Goal: Task Accomplishment & Management: Manage account settings

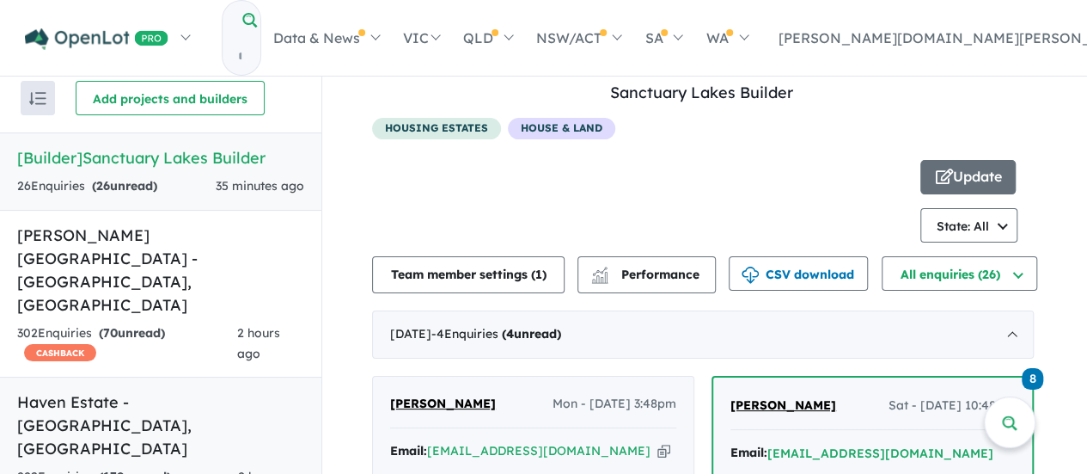
click at [193, 390] on h5 "Haven Estate - [GEOGRAPHIC_DATA] , [GEOGRAPHIC_DATA]" at bounding box center [160, 425] width 287 height 70
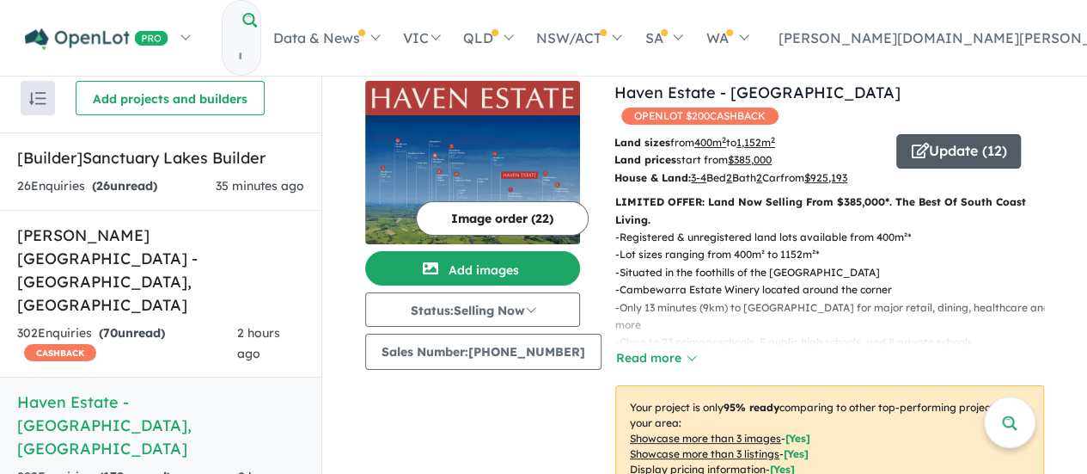
click at [927, 134] on button "Update ( 12 )" at bounding box center [959, 151] width 125 height 34
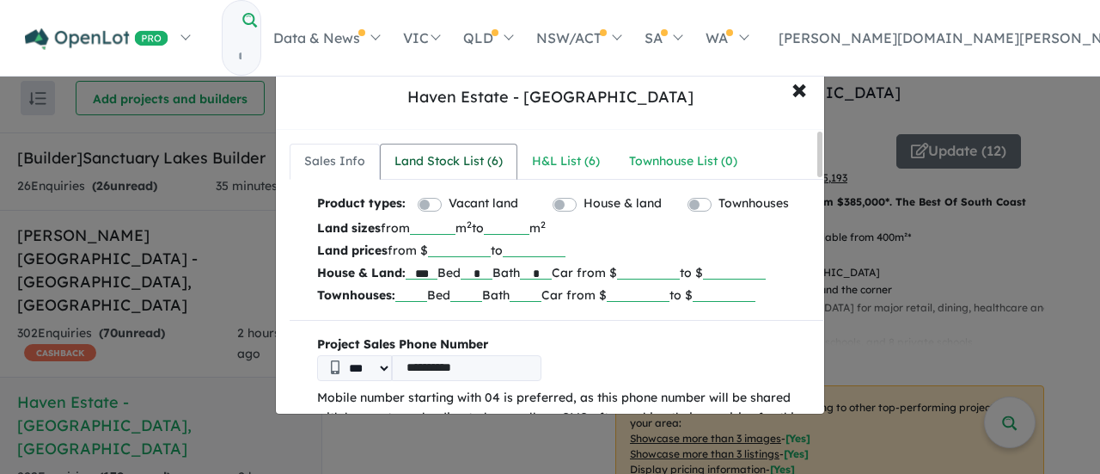
click at [470, 158] on div "Land Stock List ( 6 )" at bounding box center [449, 161] width 108 height 21
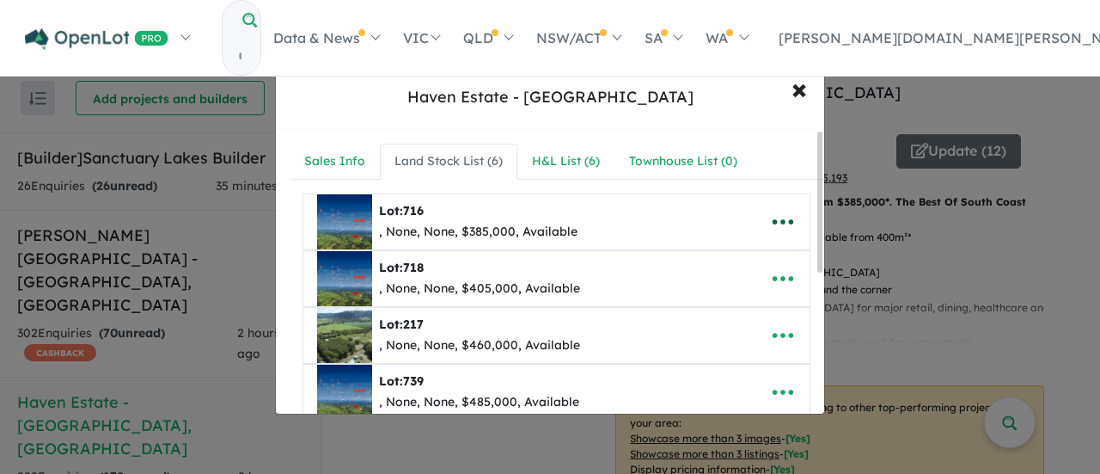
click at [772, 211] on icon "button" at bounding box center [783, 222] width 26 height 26
click at [759, 254] on link "Edit" at bounding box center [745, 264] width 127 height 40
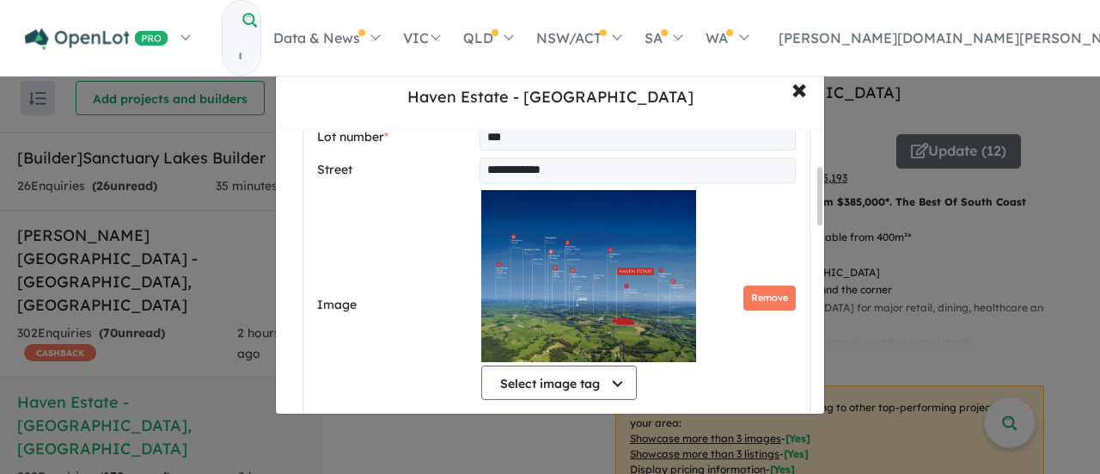
scroll to position [258, 0]
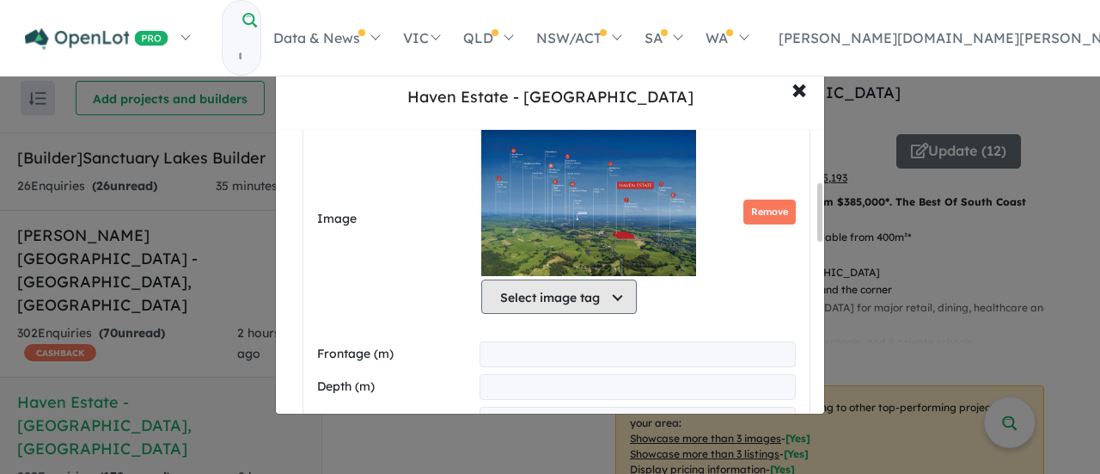
click at [562, 291] on button "Select image tag" at bounding box center [559, 296] width 156 height 34
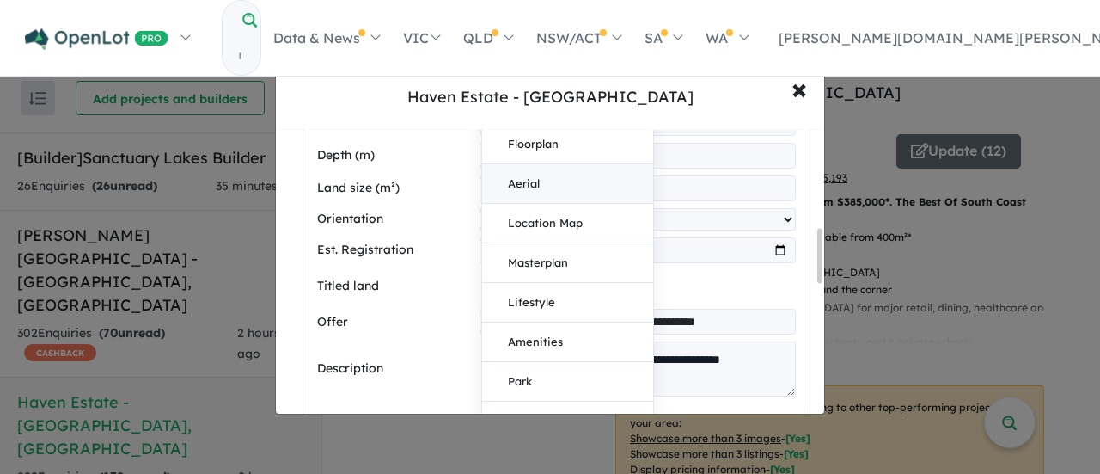
scroll to position [516, 0]
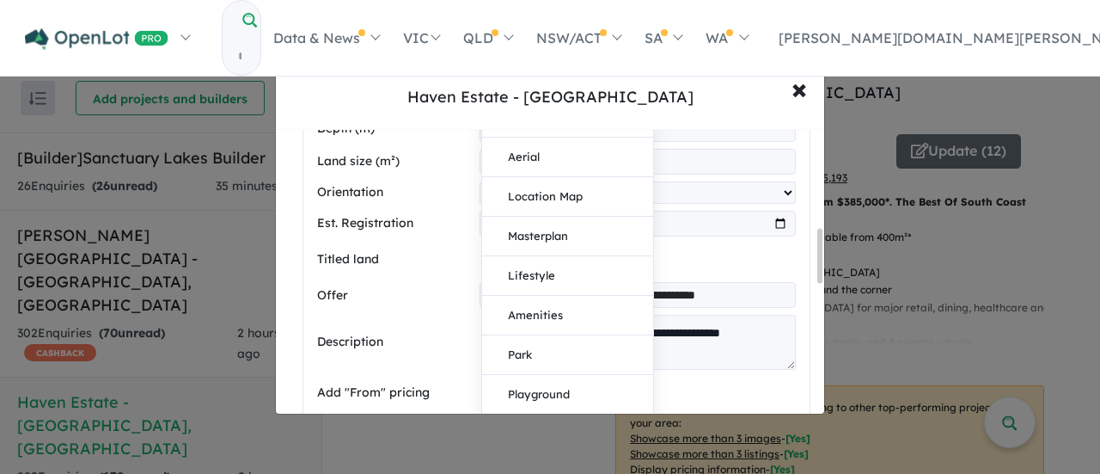
click at [366, 238] on div "**********" at bounding box center [556, 147] width 479 height 799
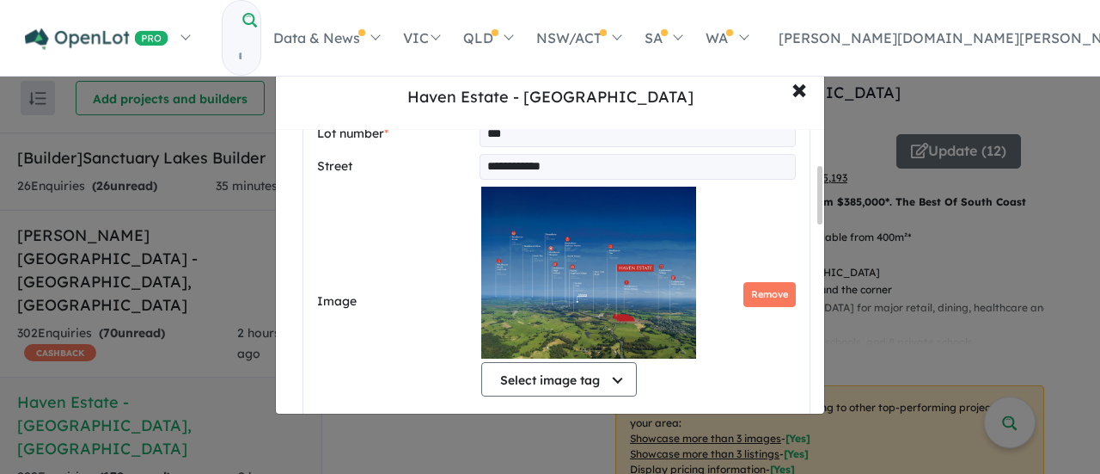
scroll to position [172, 0]
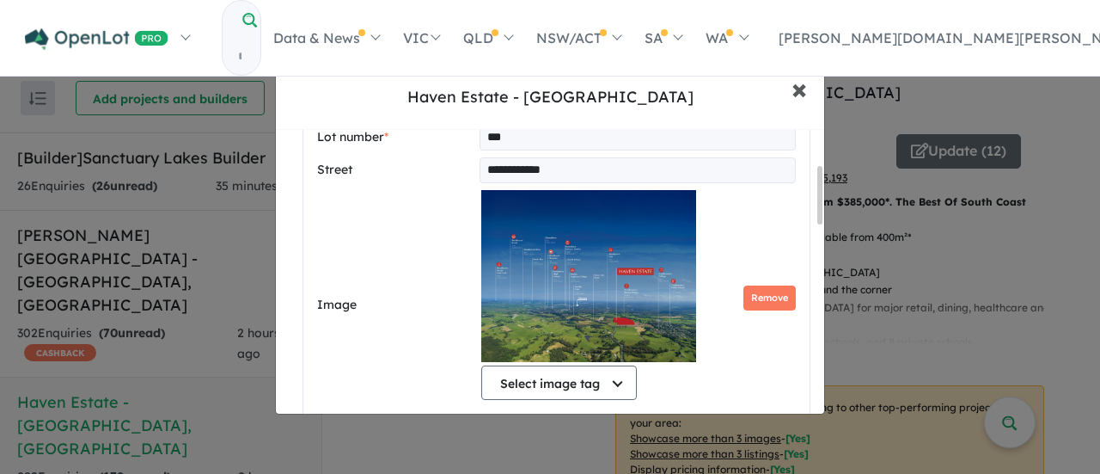
click at [805, 87] on span "×" at bounding box center [799, 88] width 15 height 37
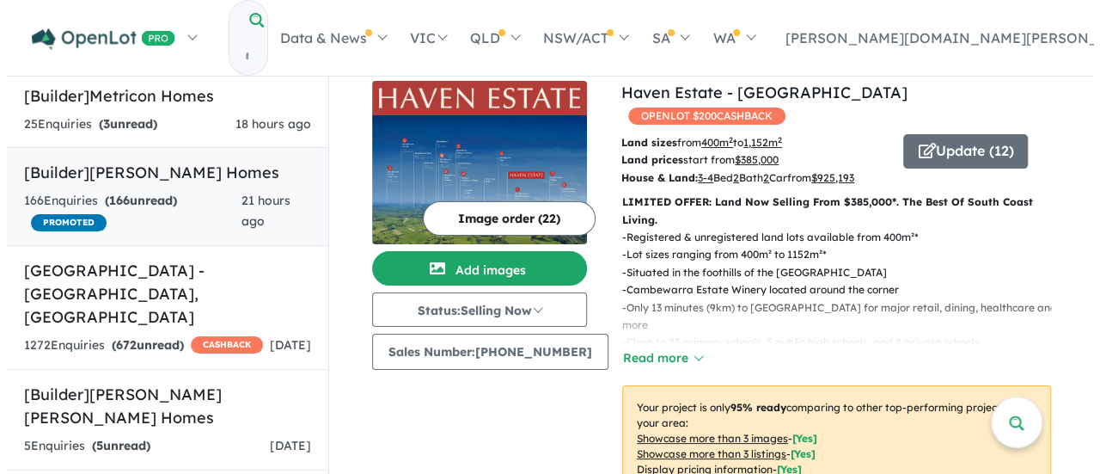
scroll to position [602, 0]
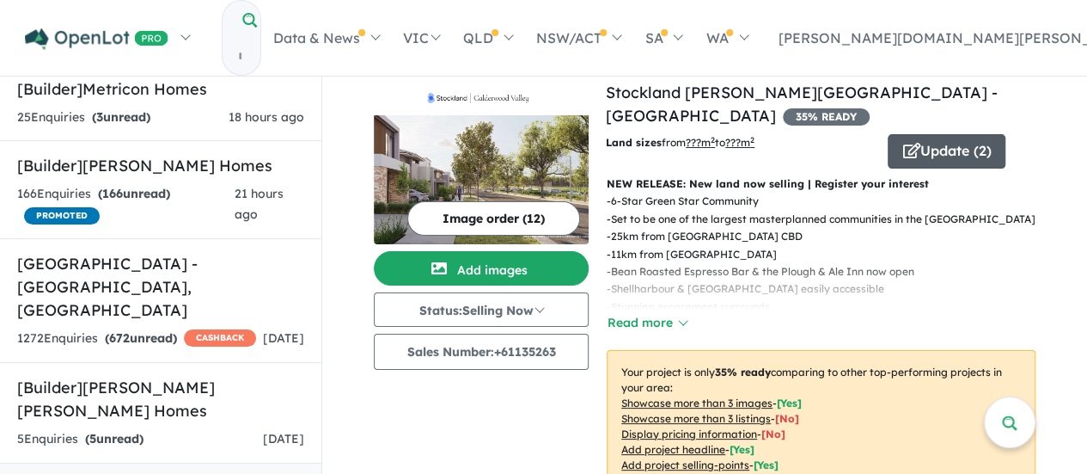
click at [927, 140] on button "Update ( 2 )" at bounding box center [947, 151] width 118 height 34
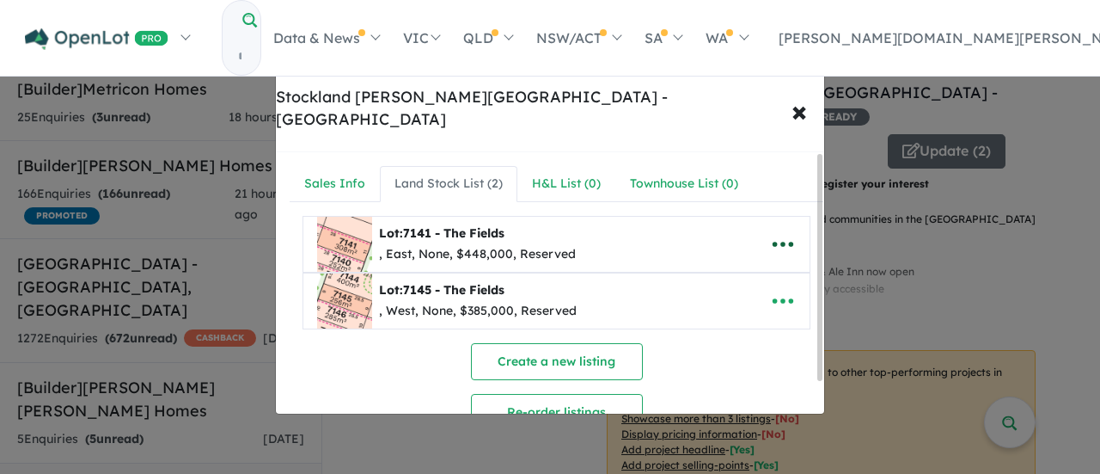
click at [788, 231] on icon "button" at bounding box center [783, 244] width 26 height 26
click at [748, 266] on link "Edit" at bounding box center [745, 286] width 127 height 40
select select "****"
select select "********"
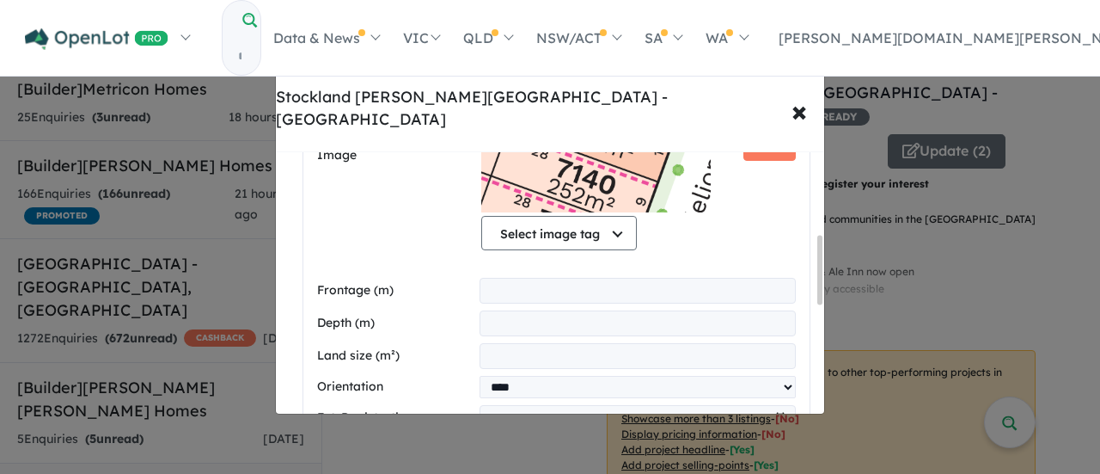
scroll to position [258, 0]
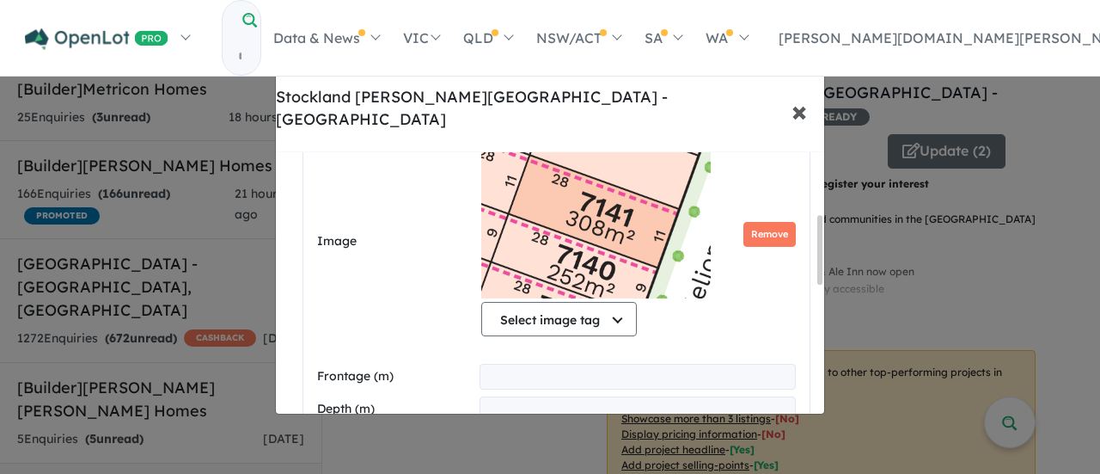
click at [801, 92] on span "×" at bounding box center [799, 110] width 15 height 37
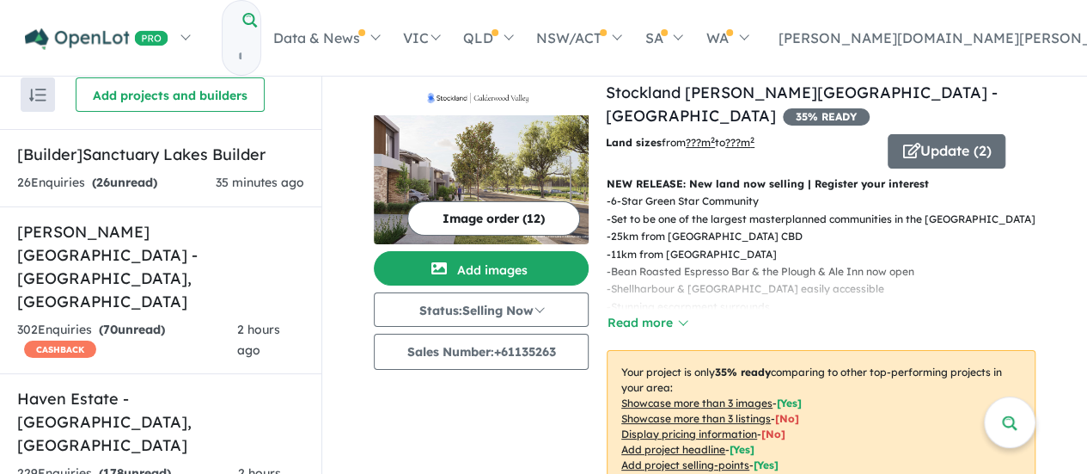
scroll to position [0, 0]
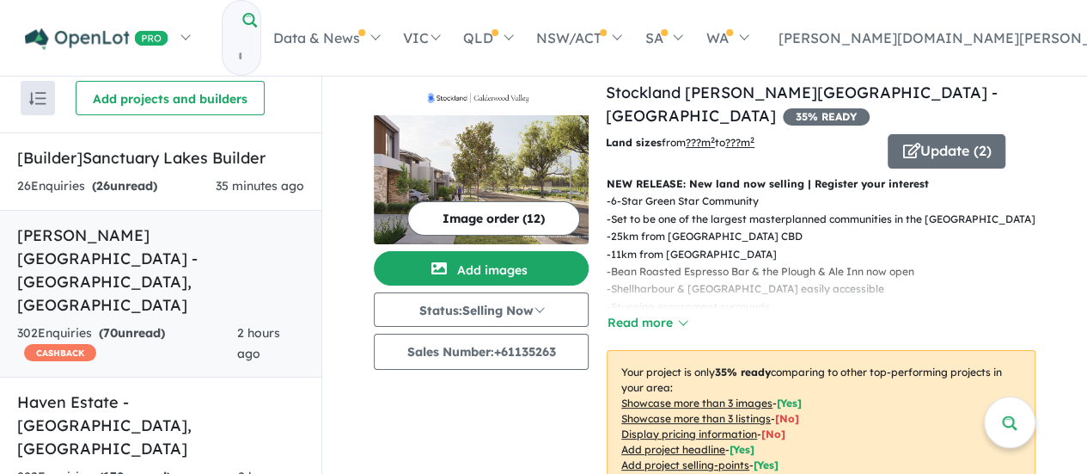
click at [167, 247] on h5 "[PERSON_NAME][GEOGRAPHIC_DATA] - [GEOGRAPHIC_DATA] , [GEOGRAPHIC_DATA]" at bounding box center [160, 269] width 287 height 93
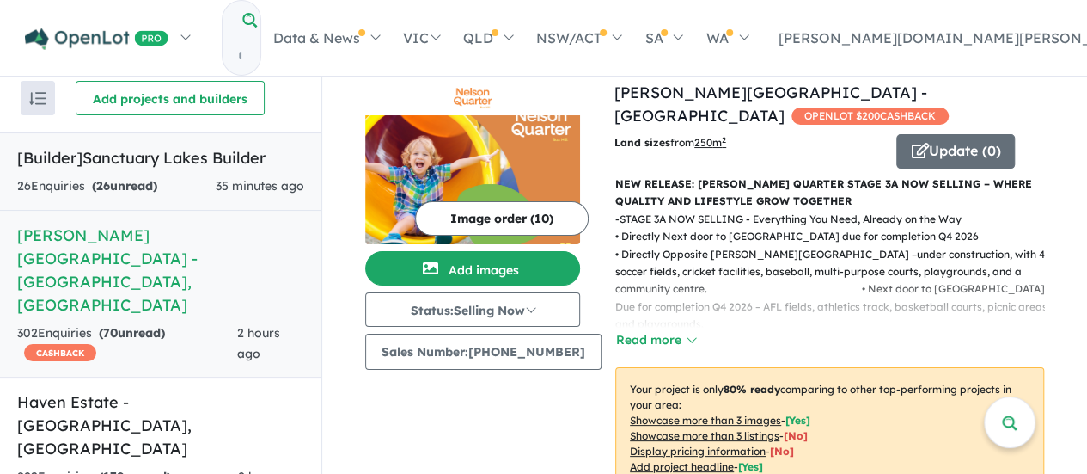
click at [147, 170] on link "[Builder] Sanctuary Lakes Builder 26 Enquir ies ( 26 unread) 35 minutes ago" at bounding box center [160, 171] width 321 height 78
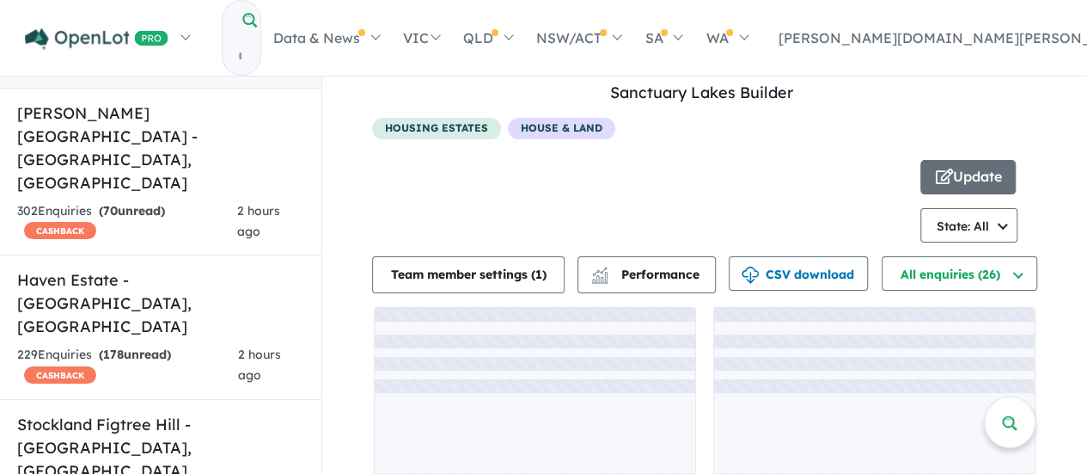
scroll to position [172, 0]
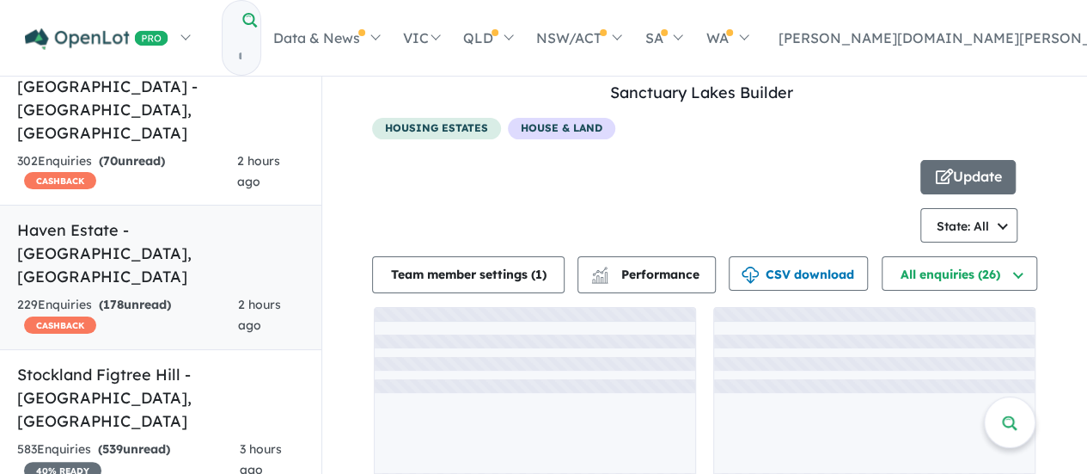
click at [150, 205] on link "Haven Estate - [GEOGRAPHIC_DATA] , [GEOGRAPHIC_DATA] 229 Enquir ies ( 178 unrea…" at bounding box center [160, 277] width 321 height 145
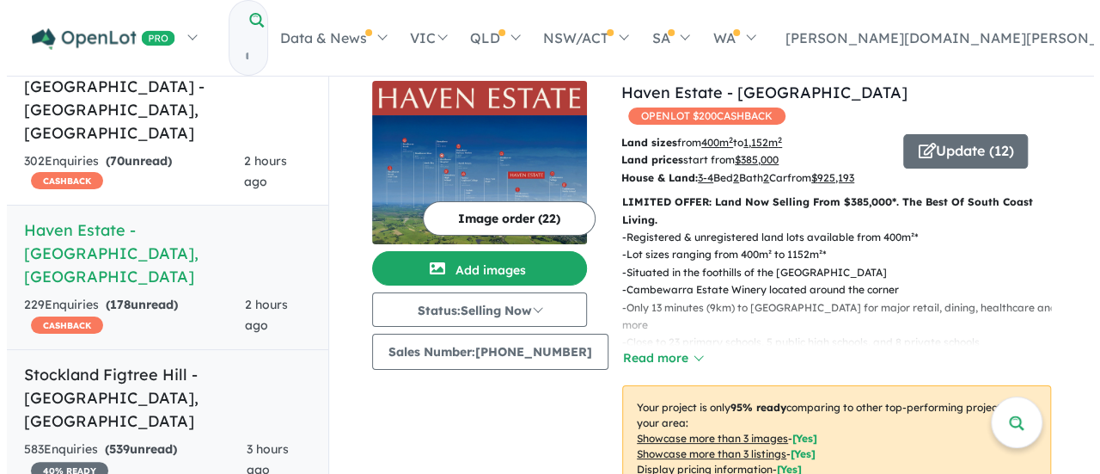
scroll to position [258, 0]
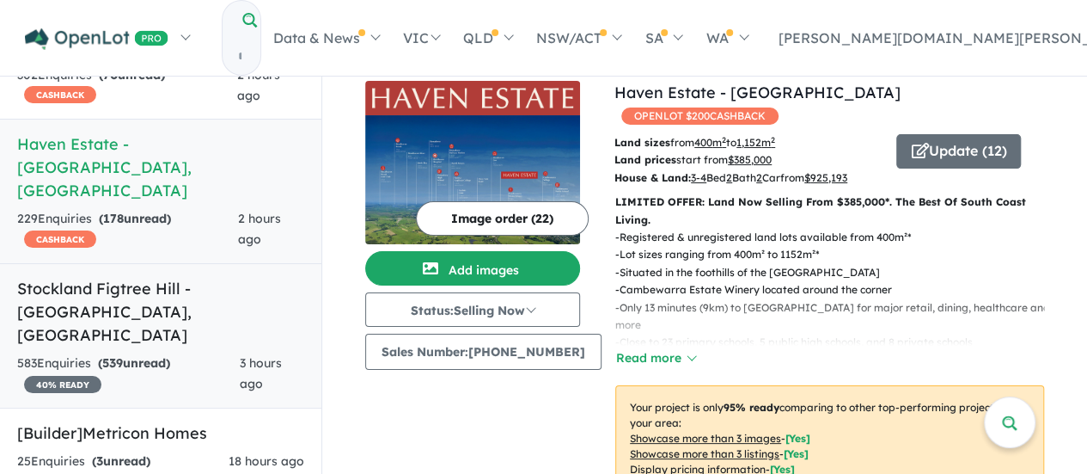
click at [163, 355] on strong "( 539 unread)" at bounding box center [134, 362] width 72 height 15
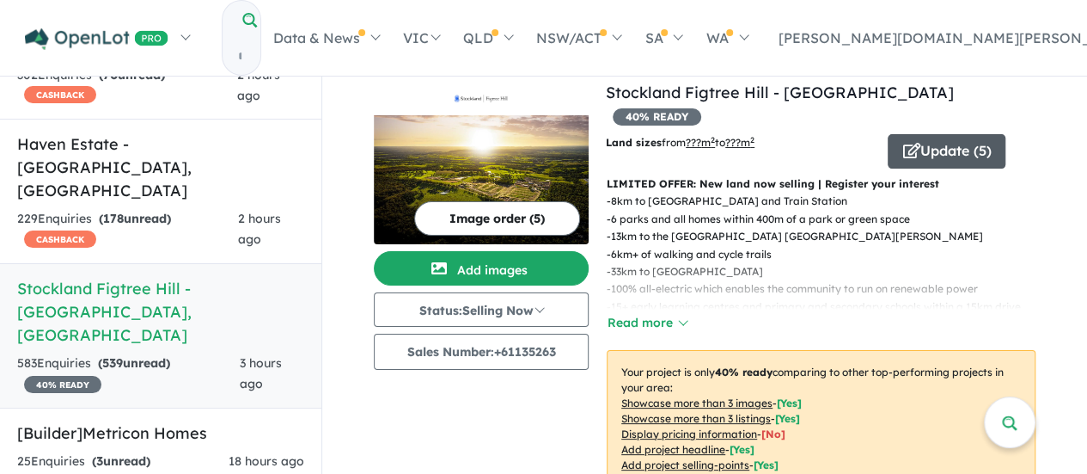
click at [949, 134] on button "Update ( 5 )" at bounding box center [947, 151] width 118 height 34
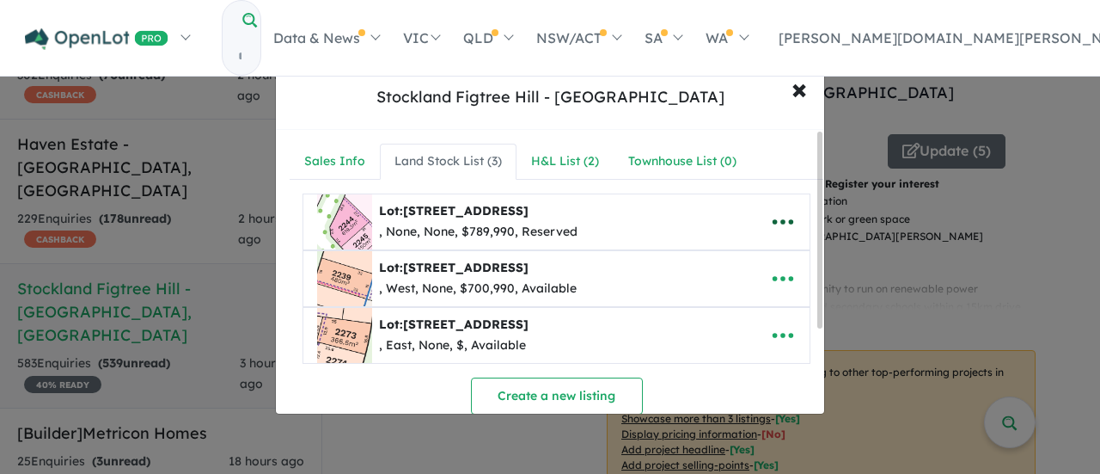
click at [776, 217] on icon "button" at bounding box center [783, 222] width 26 height 26
click at [729, 251] on link "Edit" at bounding box center [745, 264] width 127 height 40
select select "********"
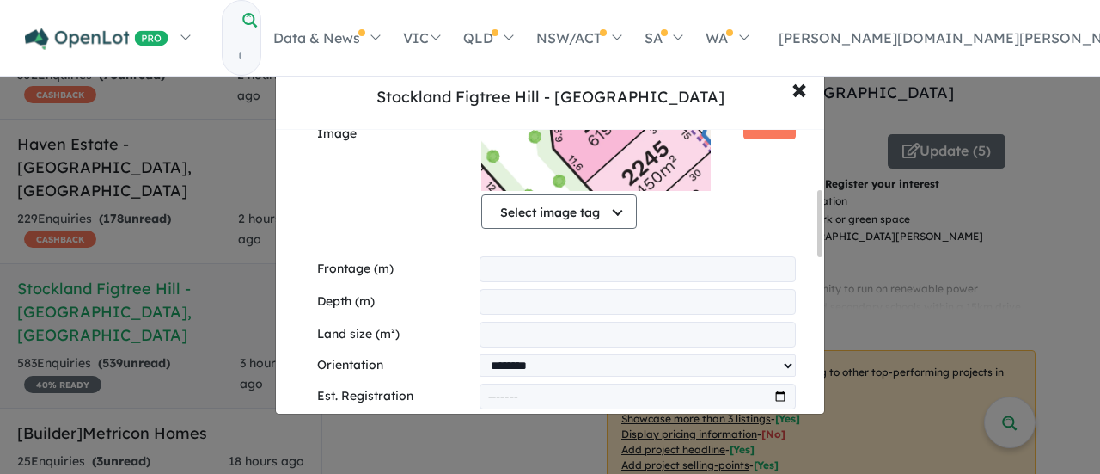
scroll to position [258, 0]
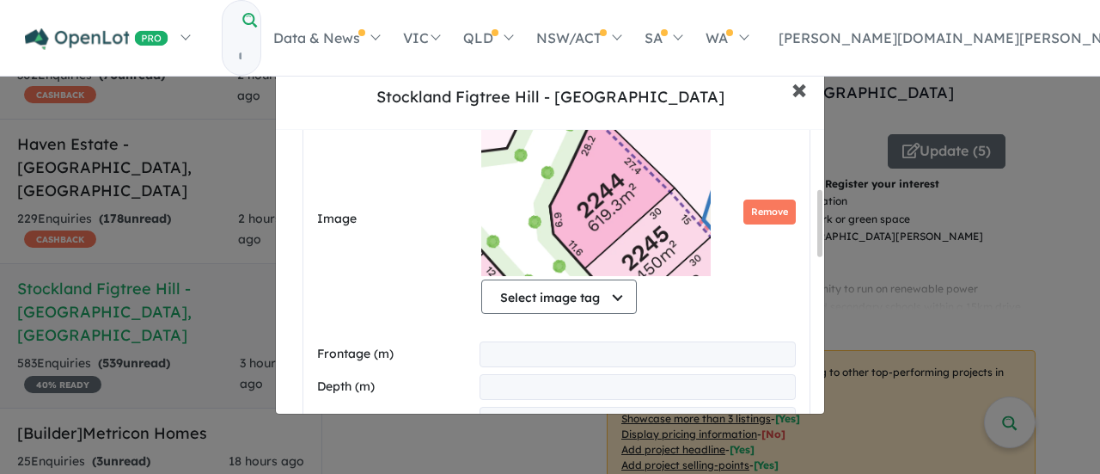
click at [800, 89] on span "×" at bounding box center [799, 88] width 15 height 37
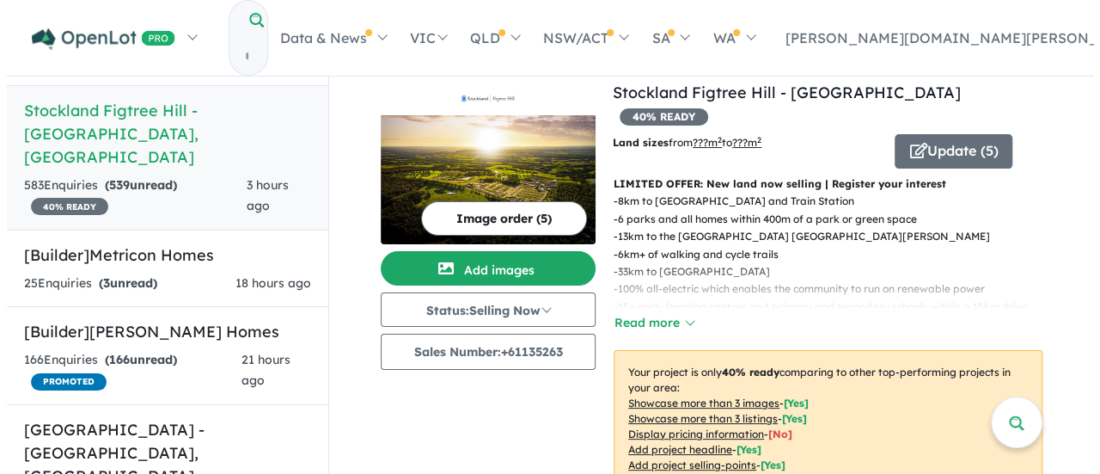
scroll to position [430, 0]
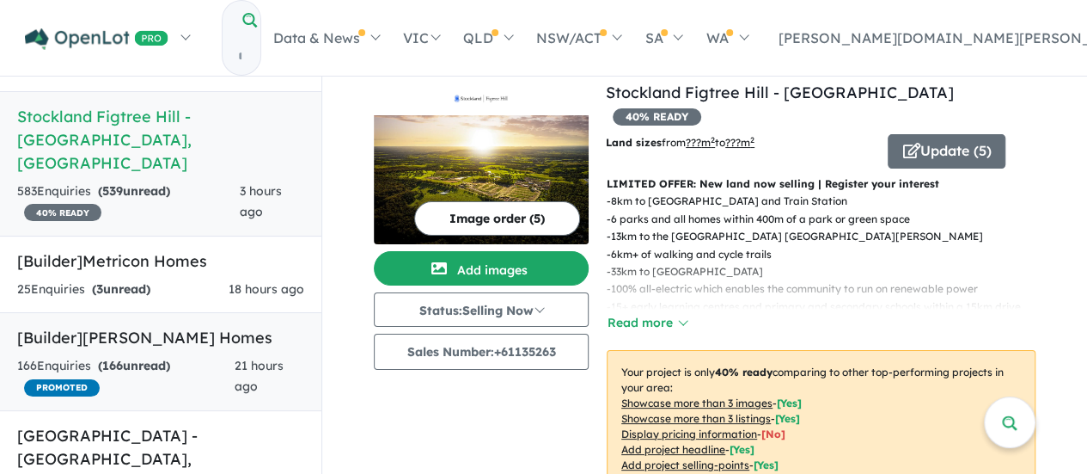
click at [167, 326] on h5 "[Builder] [PERSON_NAME] Homes" at bounding box center [160, 337] width 287 height 23
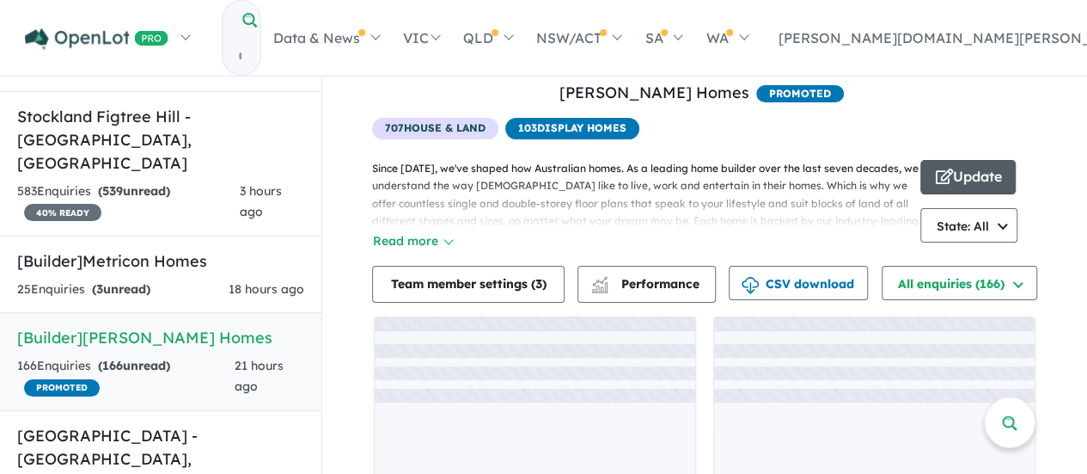
click at [949, 171] on button "Update" at bounding box center [968, 177] width 95 height 34
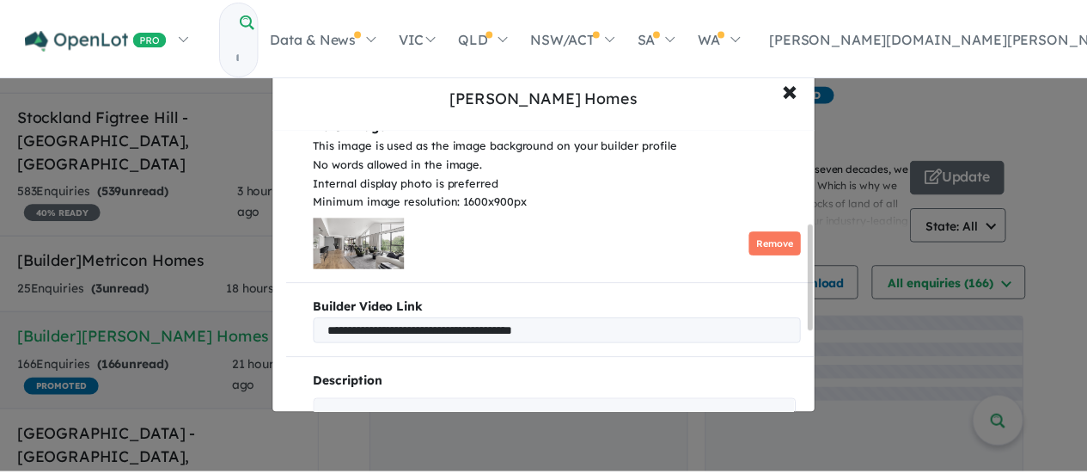
scroll to position [474, 0]
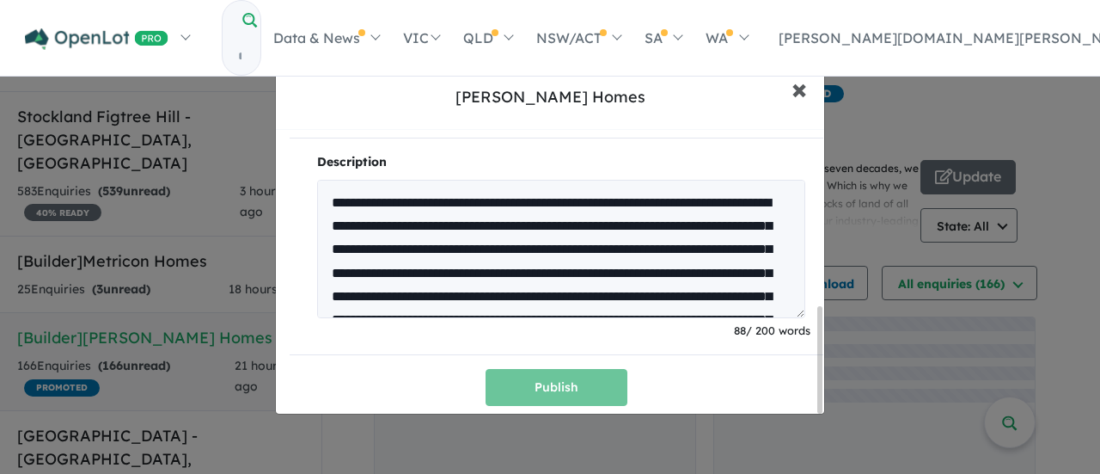
click at [798, 96] on span "×" at bounding box center [799, 88] width 15 height 37
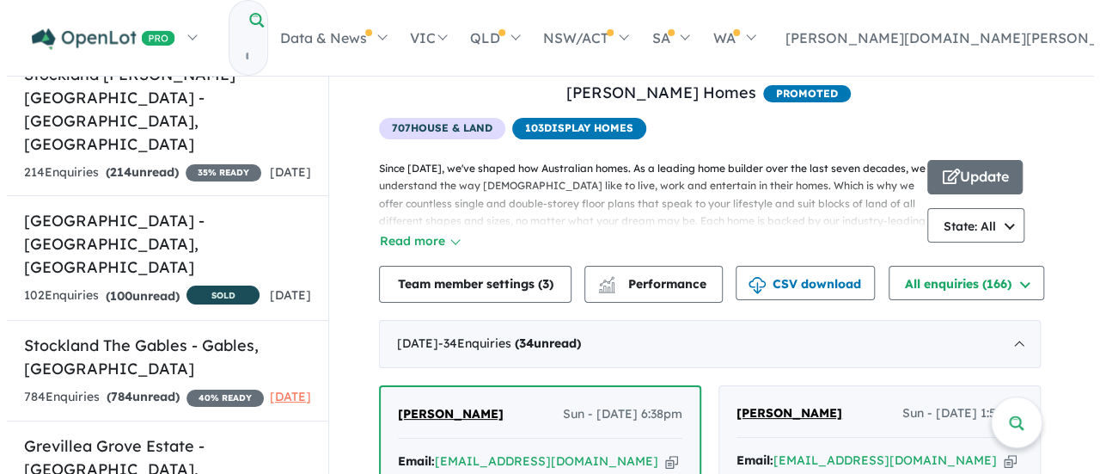
scroll to position [1117, 0]
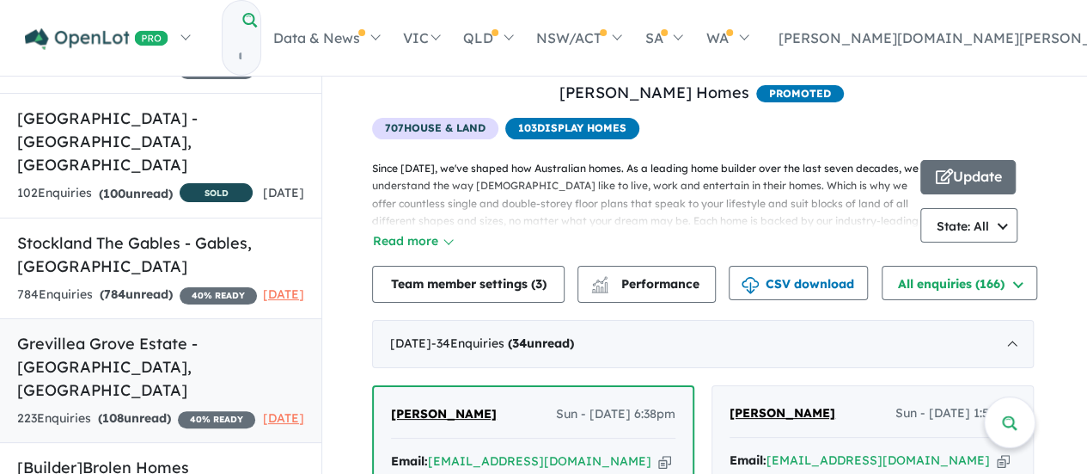
click at [188, 332] on h5 "Grevillea Grove Estate - [GEOGRAPHIC_DATA] , [GEOGRAPHIC_DATA]" at bounding box center [160, 367] width 287 height 70
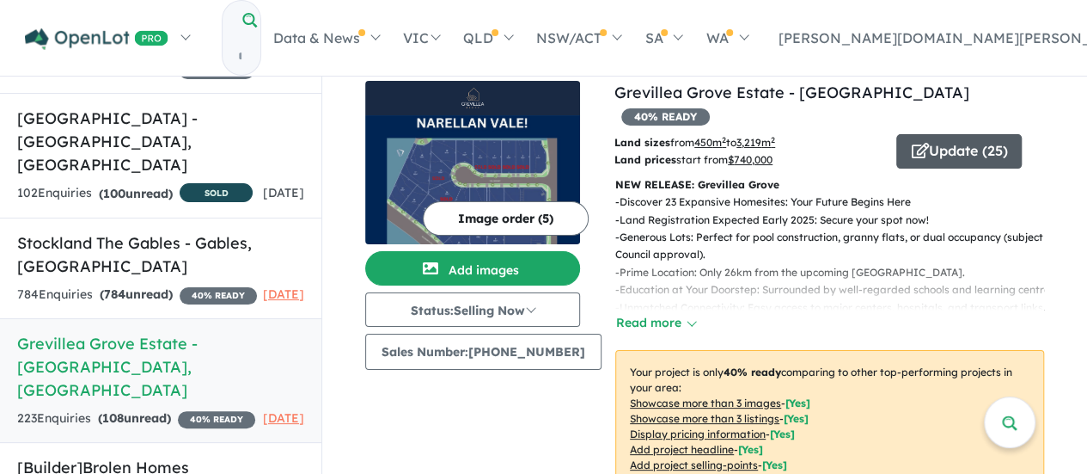
click at [958, 137] on button "Update ( 25 )" at bounding box center [959, 151] width 125 height 34
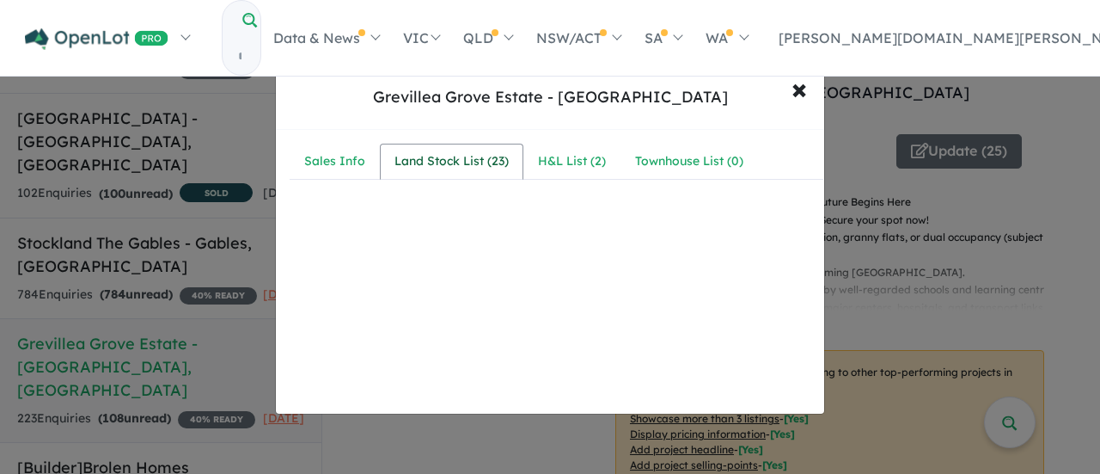
click at [477, 154] on div "Land Stock List ( 23 )" at bounding box center [452, 161] width 114 height 21
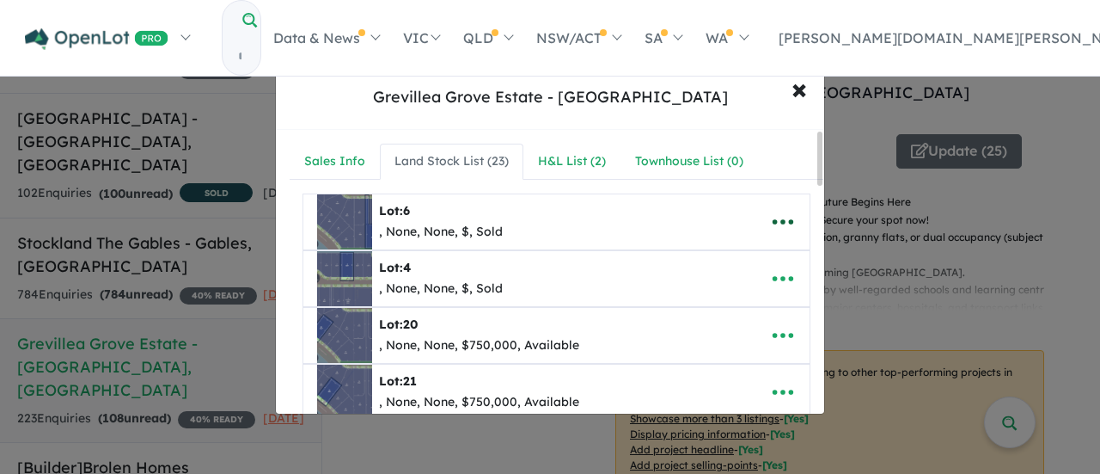
click at [779, 216] on icon "button" at bounding box center [783, 222] width 26 height 26
click at [756, 259] on link "Edit" at bounding box center [745, 264] width 127 height 40
select select "****"
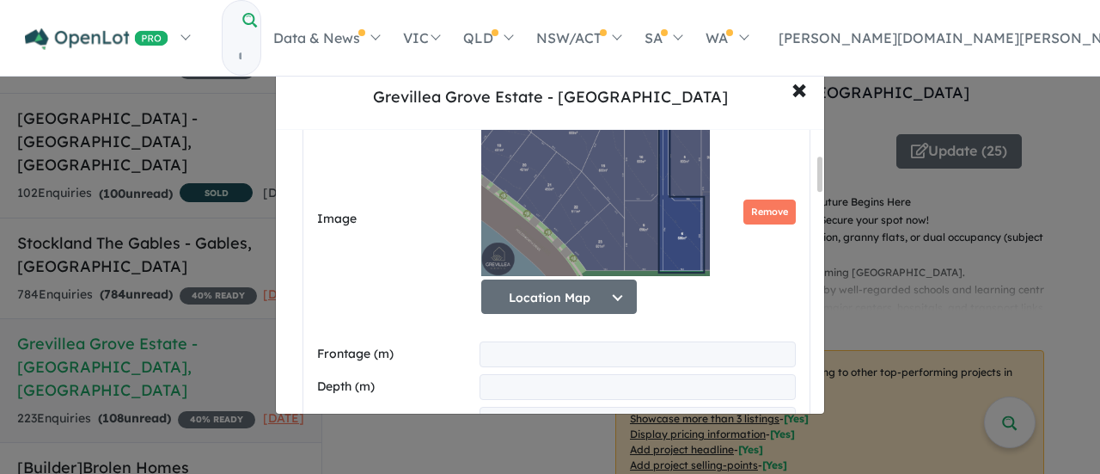
scroll to position [172, 0]
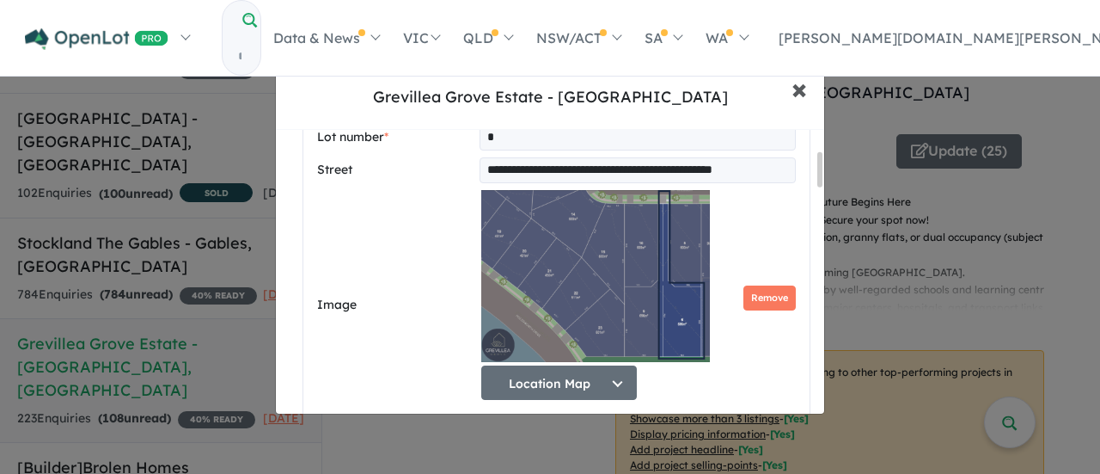
click at [802, 95] on span "×" at bounding box center [799, 88] width 15 height 37
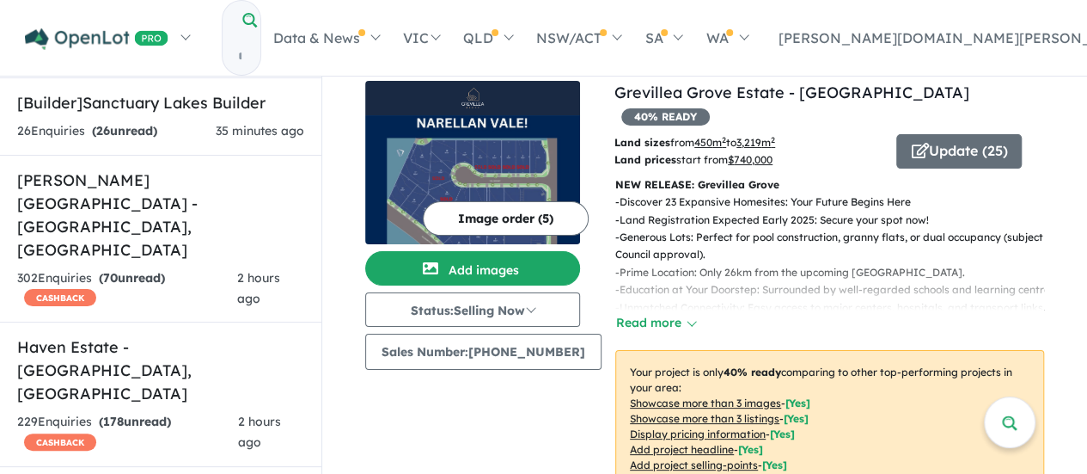
scroll to position [0, 0]
